Goal: Task Accomplishment & Management: Use online tool/utility

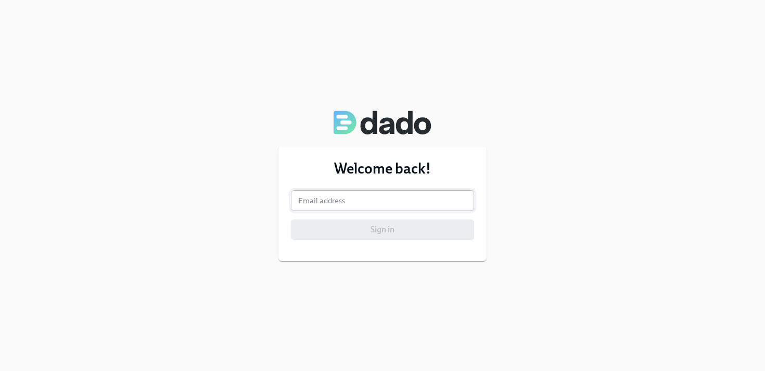
click at [364, 197] on input "email" at bounding box center [382, 200] width 183 height 21
type input "[EMAIL_ADDRESS][PERSON_NAME][DOMAIN_NAME]"
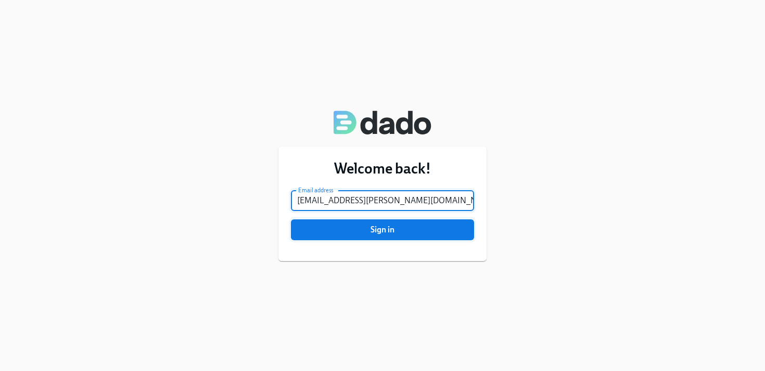
click at [385, 234] on span "Sign in" at bounding box center [382, 229] width 169 height 10
click at [370, 230] on span "Sign in" at bounding box center [382, 229] width 169 height 10
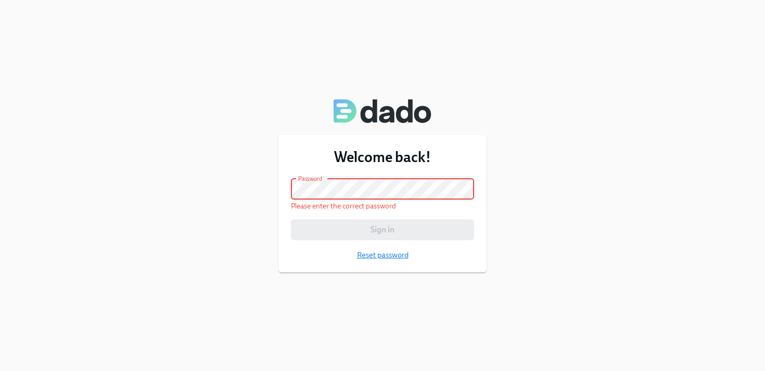
click at [400, 253] on span "Reset password" at bounding box center [383, 254] width 52 height 10
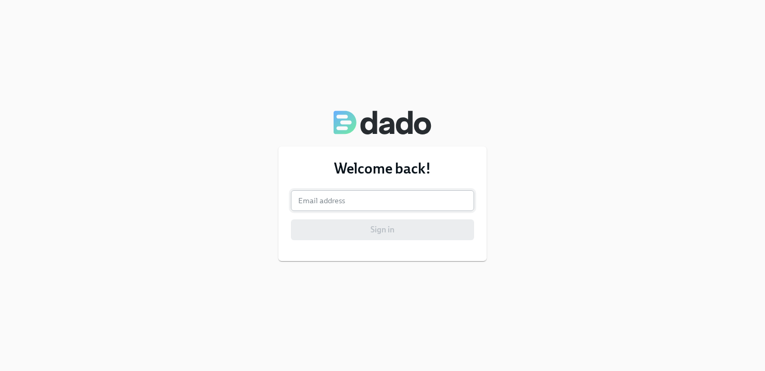
click at [383, 207] on input "email" at bounding box center [382, 200] width 183 height 21
type input "[EMAIL_ADDRESS][PERSON_NAME][DOMAIN_NAME]"
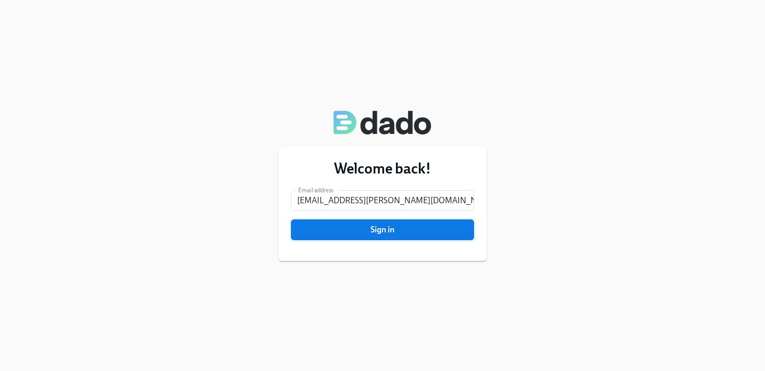
click at [382, 235] on button "Sign in" at bounding box center [382, 229] width 183 height 21
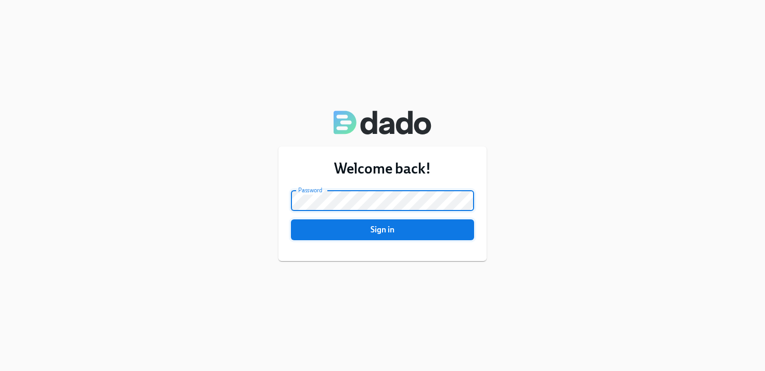
click at [384, 233] on span "Sign in" at bounding box center [382, 229] width 169 height 10
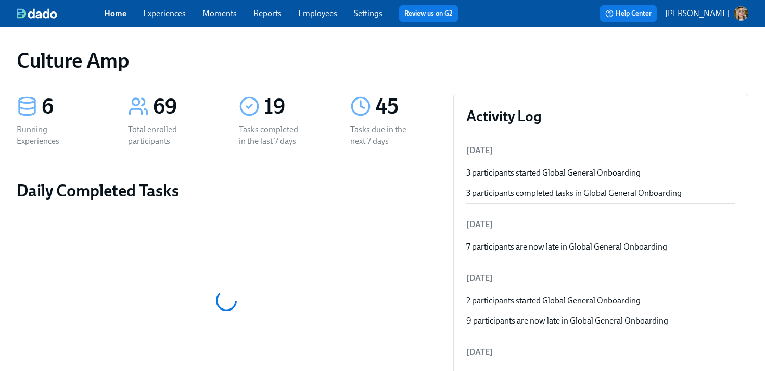
click at [159, 7] on div "Home Experiences Moments Reports Employees Settings Review us on G2" at bounding box center [285, 13] width 362 height 17
click at [159, 14] on link "Experiences" at bounding box center [164, 13] width 43 height 10
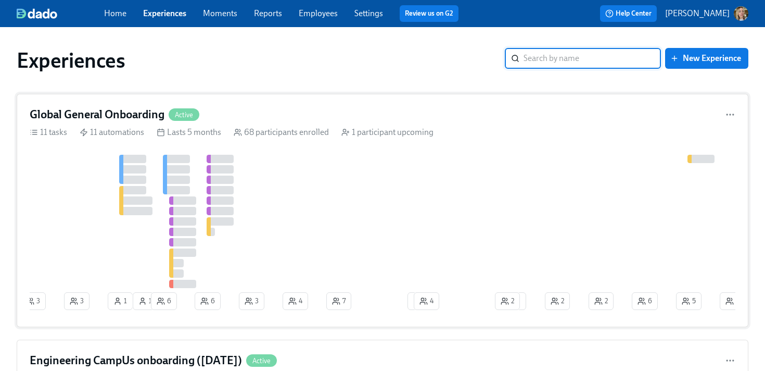
click at [304, 183] on div at bounding box center [555, 221] width 1050 height 133
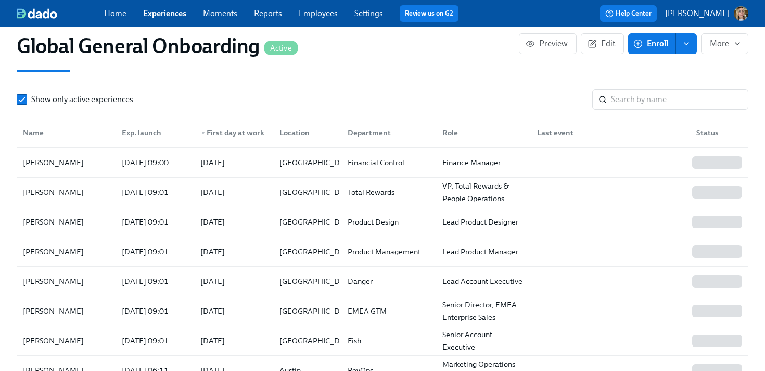
scroll to position [1071, 0]
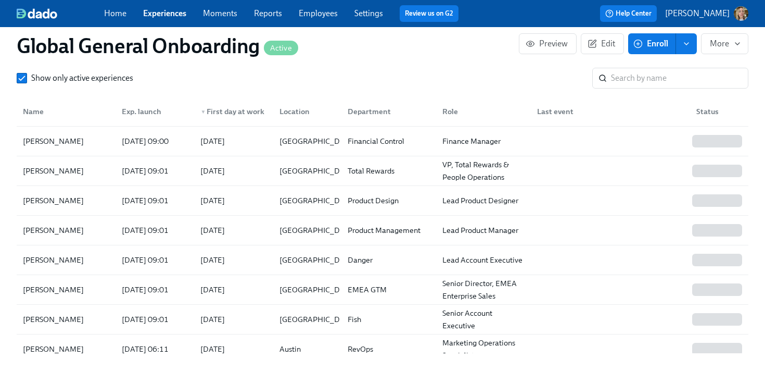
click at [159, 112] on div "Exp. launch" at bounding box center [142, 111] width 48 height 12
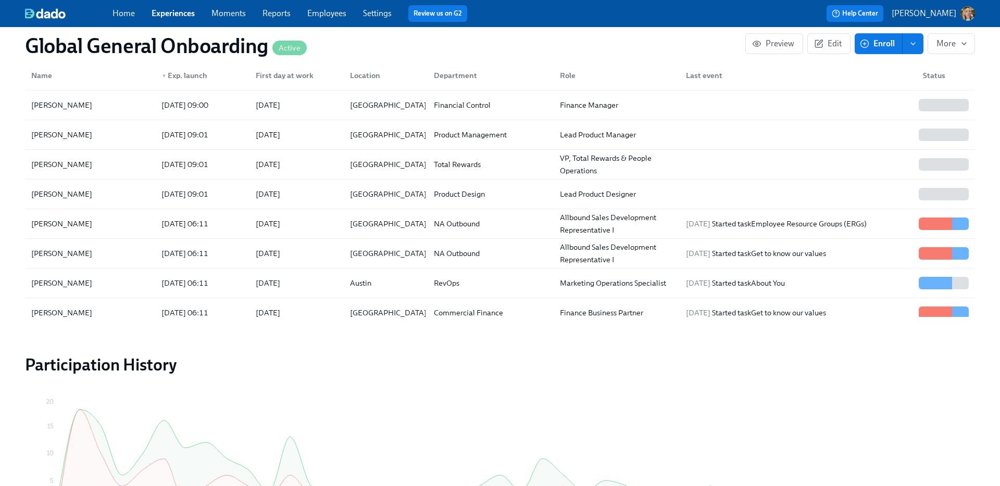
scroll to position [200, 0]
